Goal: Information Seeking & Learning: Learn about a topic

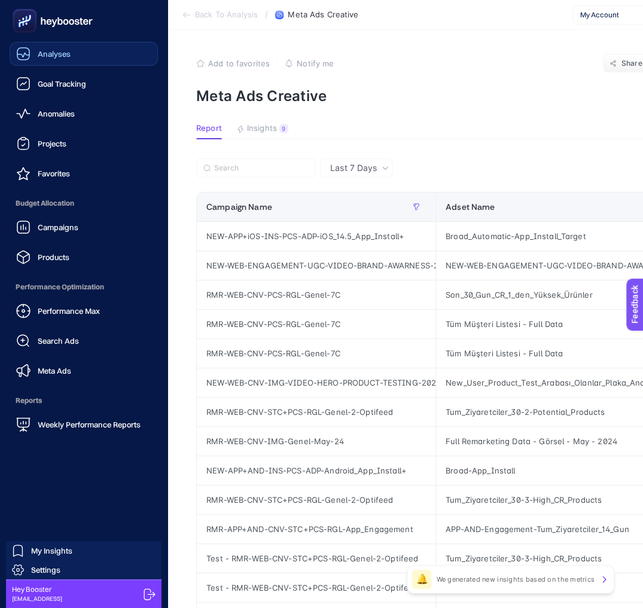
click at [32, 61] on link "Analyses" at bounding box center [84, 54] width 148 height 24
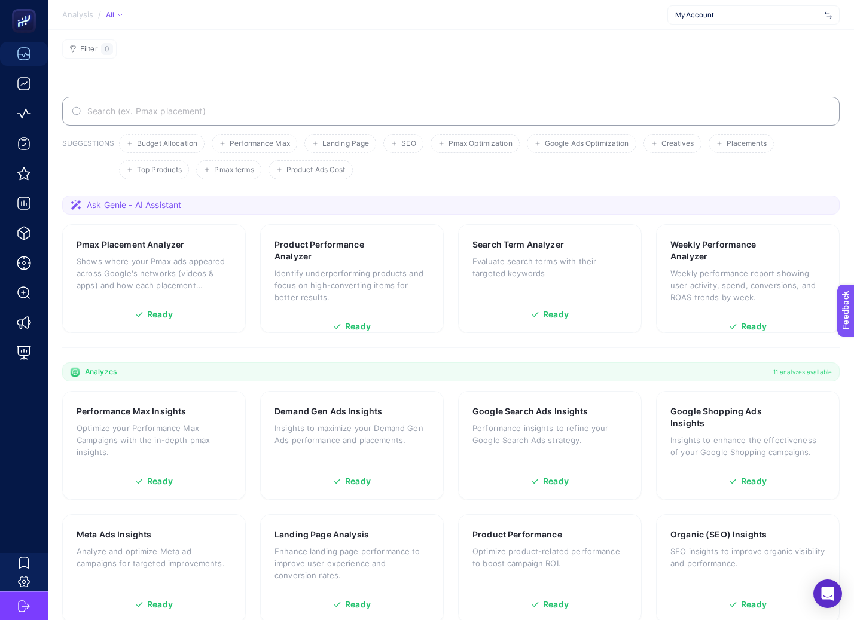
click at [654, 175] on ul "Budget Allocation Performance Max Landing Page SEO Pmax Optimization Google Ads…" at bounding box center [477, 156] width 716 height 45
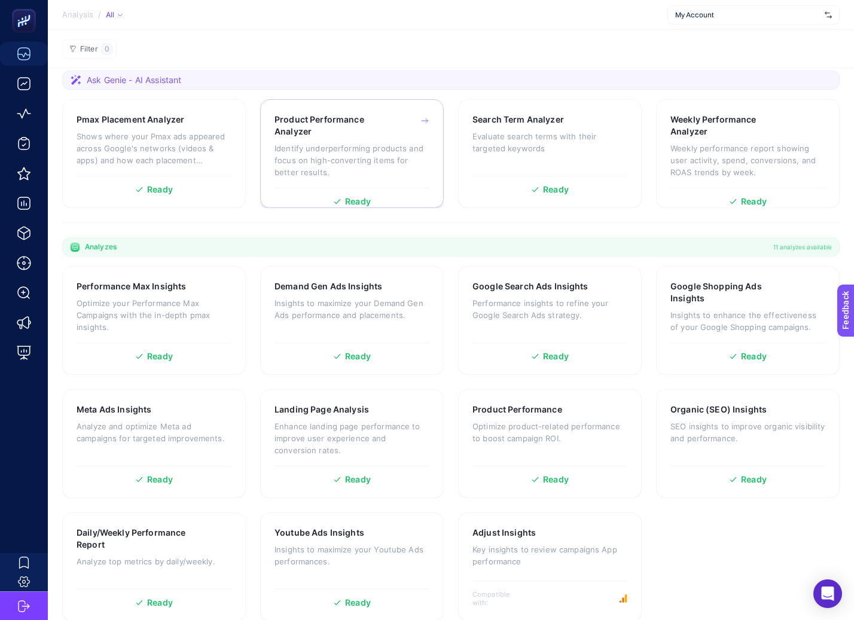
scroll to position [140, 0]
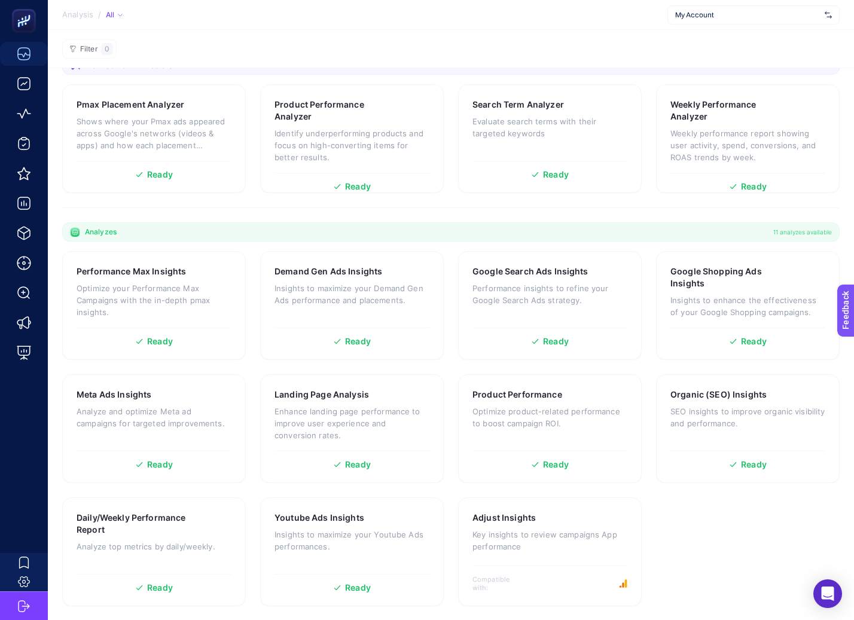
click at [649, 221] on section "SUGGESTIONS Budget Allocation Performance Max Landing Page SEO Pmax Optimizatio…" at bounding box center [451, 274] width 806 height 693
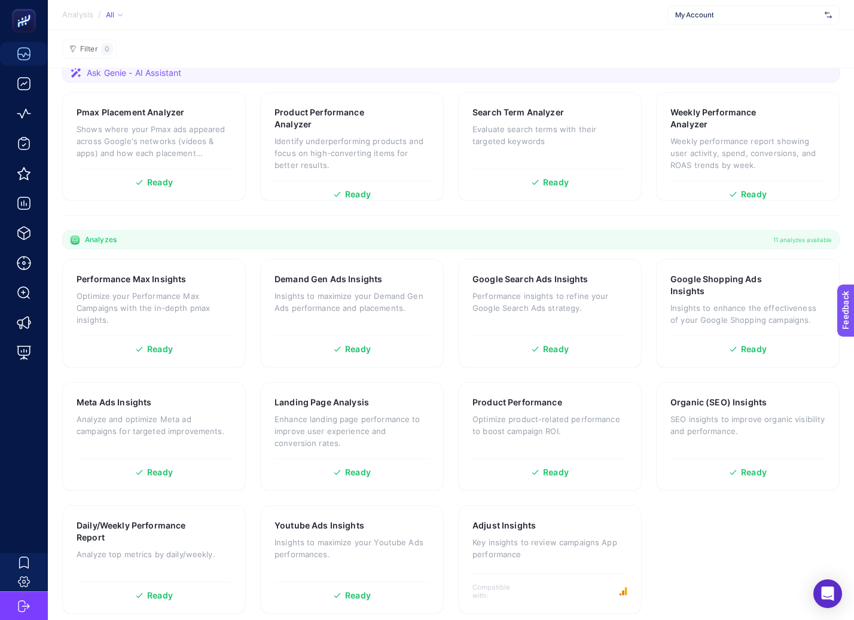
scroll to position [140, 0]
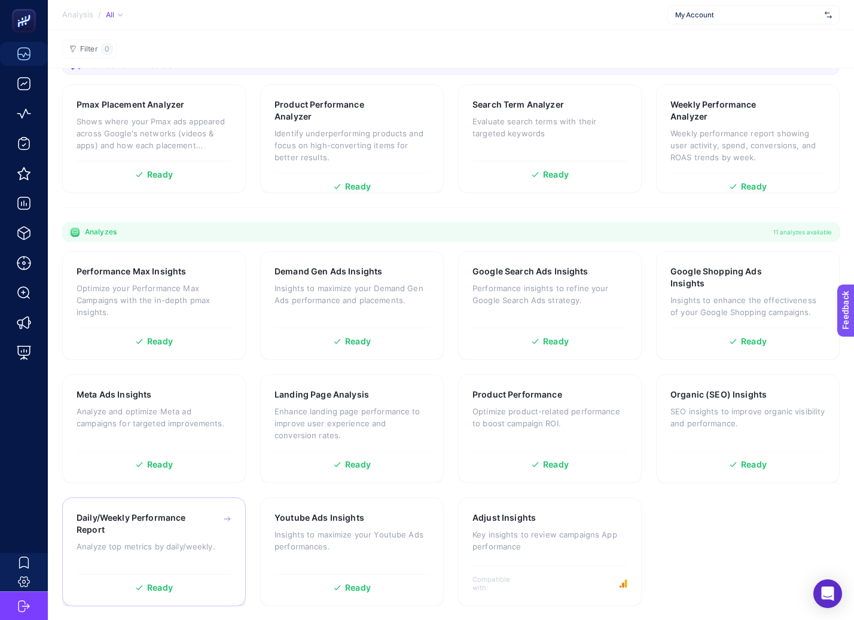
click at [126, 543] on p "Analyze top metrics by daily/weekly." at bounding box center [154, 547] width 155 height 12
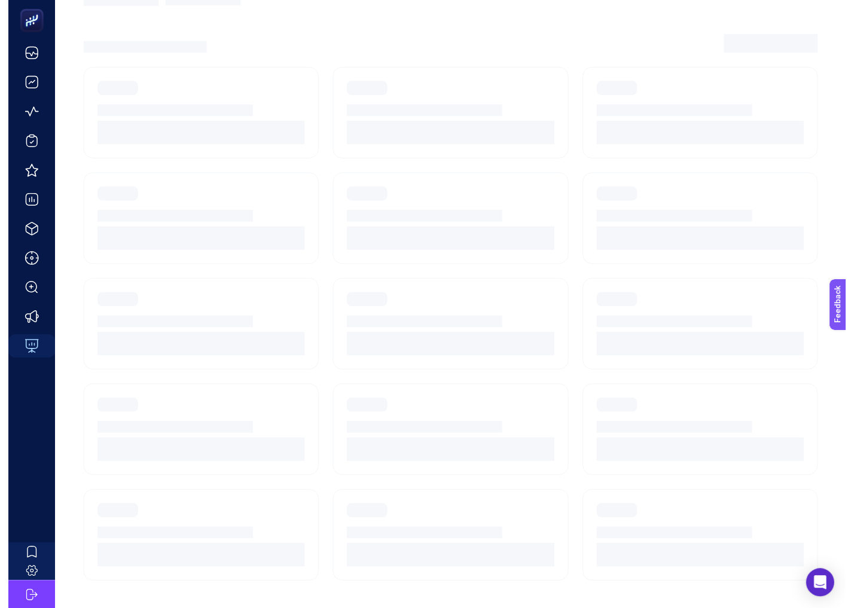
scroll to position [12, 0]
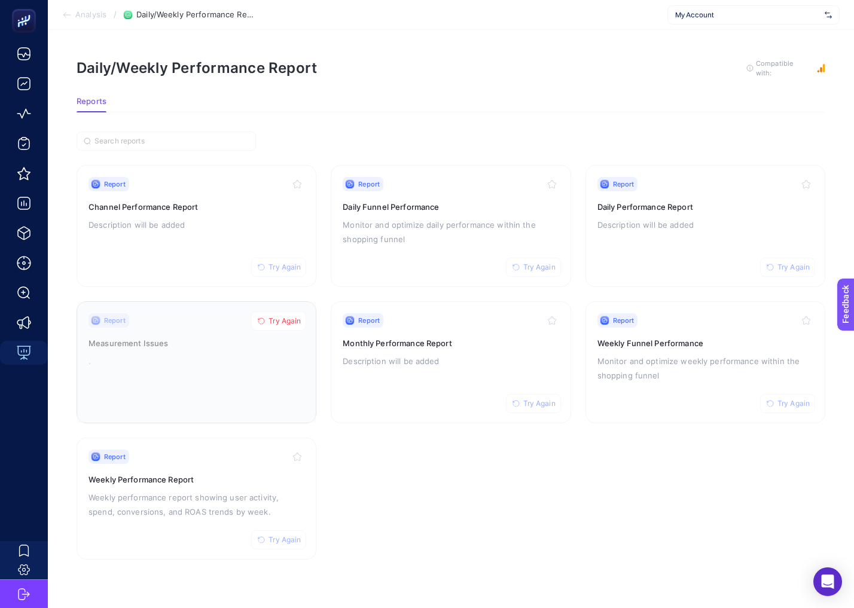
click at [269, 316] on span "Try Again" at bounding box center [285, 321] width 32 height 10
click at [269, 313] on div "Report Try Again" at bounding box center [197, 320] width 216 height 14
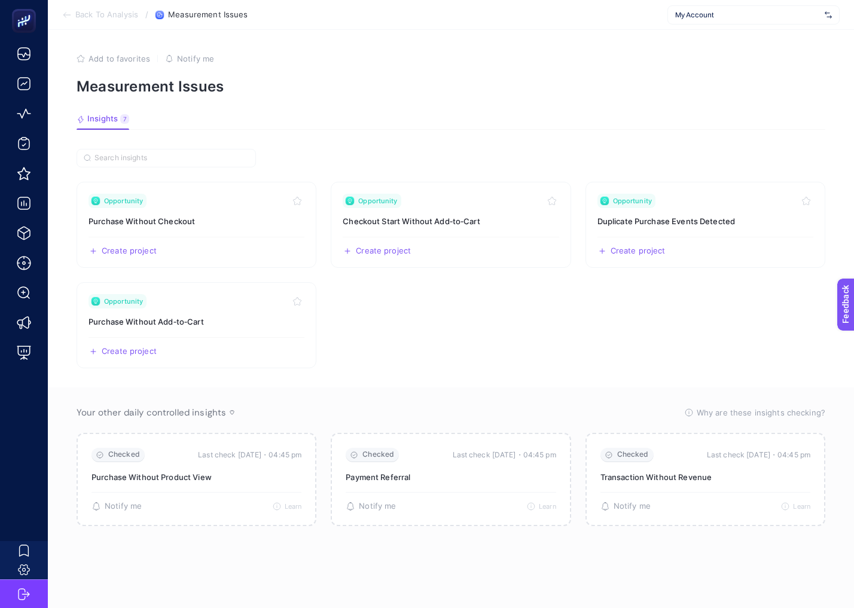
click at [346, 117] on section "Insights 7 We generated new insights based on the metrics" at bounding box center [451, 122] width 749 height 16
click at [470, 90] on p "Measurement Issues" at bounding box center [451, 86] width 749 height 17
click at [581, 116] on section "Insights 7 We generated new insights based on the metrics" at bounding box center [451, 122] width 749 height 16
